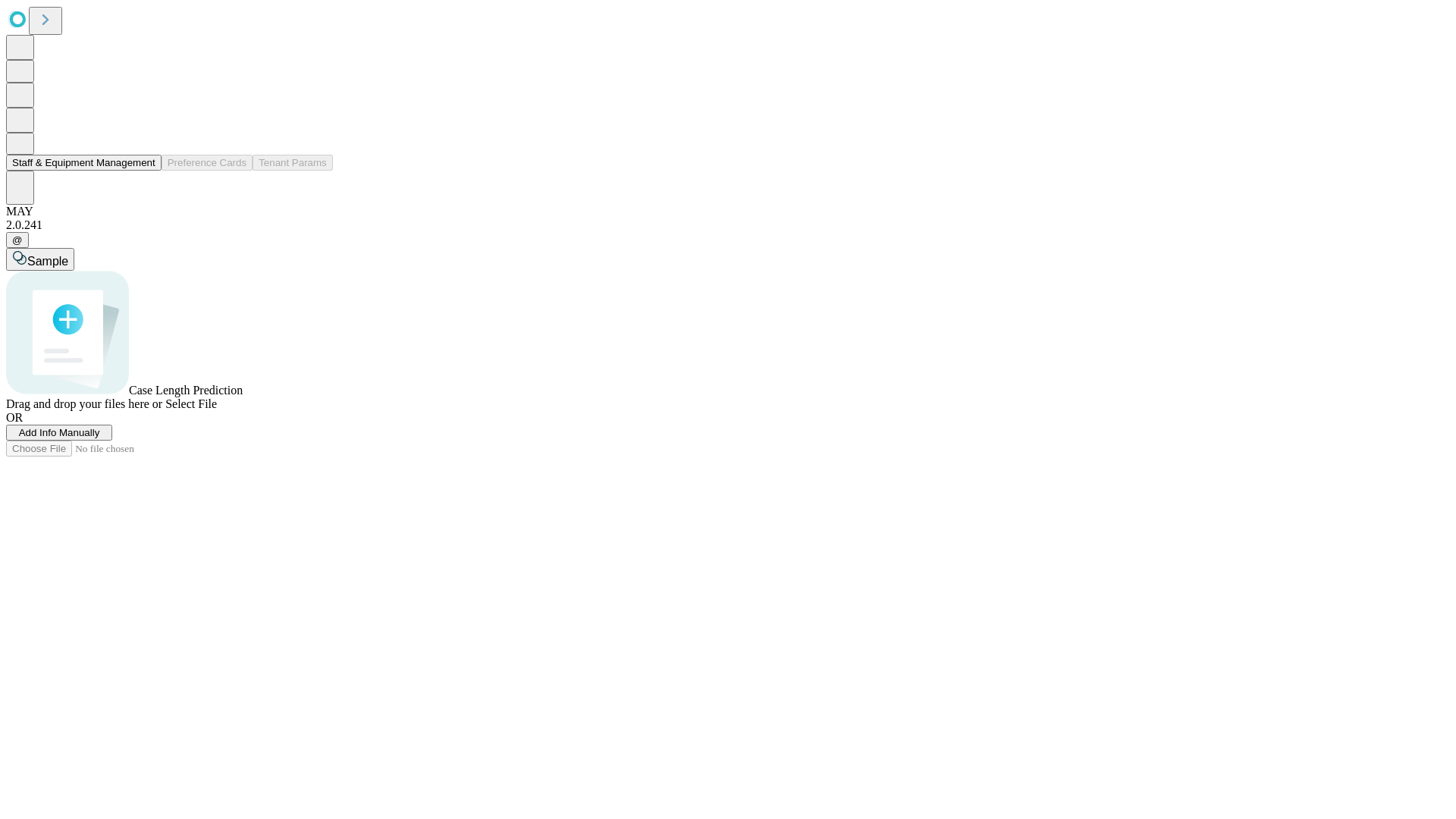
click at [144, 171] on button "Staff & Equipment Management" at bounding box center [84, 163] width 156 height 16
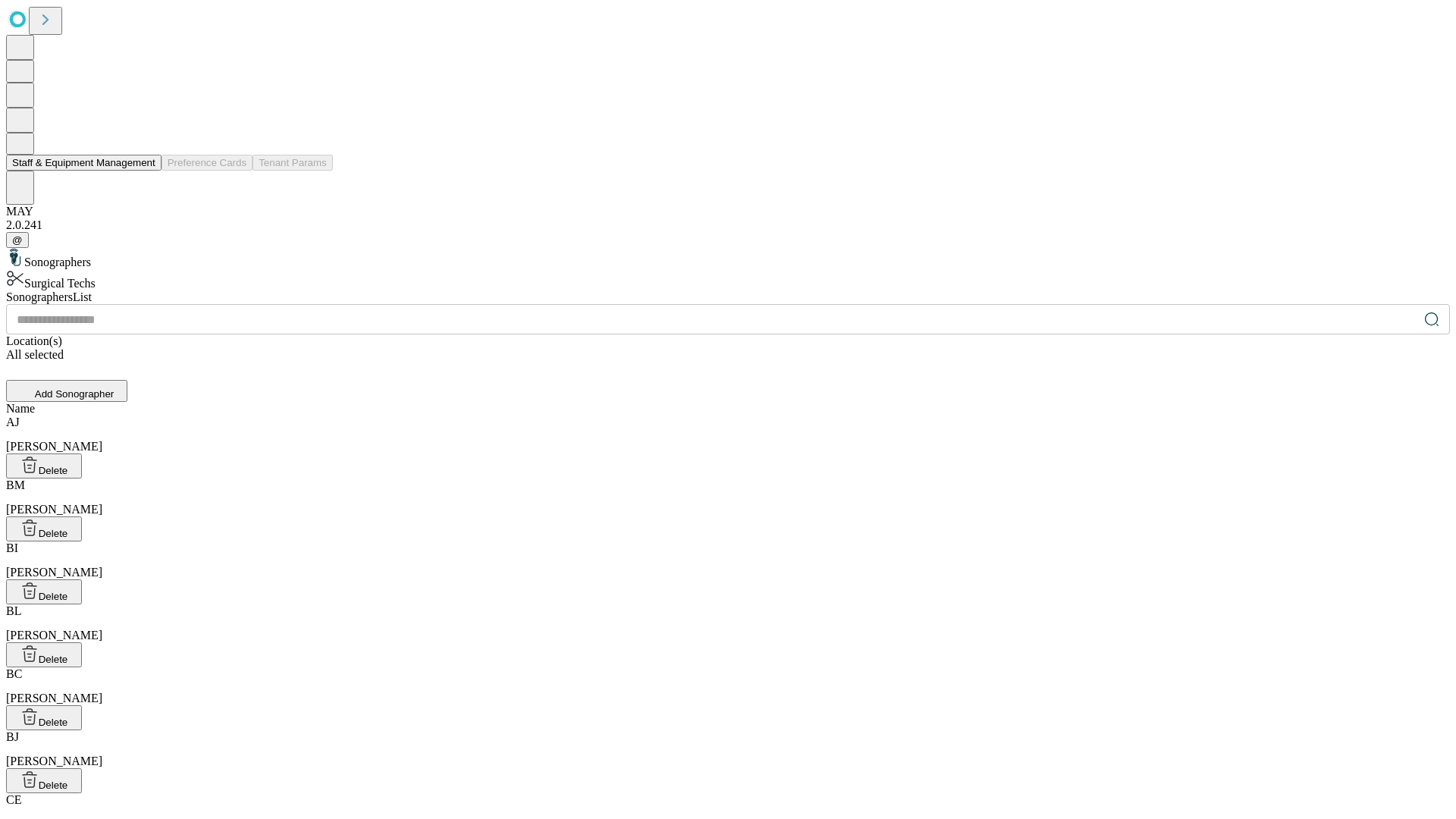
click at [144, 171] on button "Staff & Equipment Management" at bounding box center [84, 163] width 156 height 16
